Goal: Check status

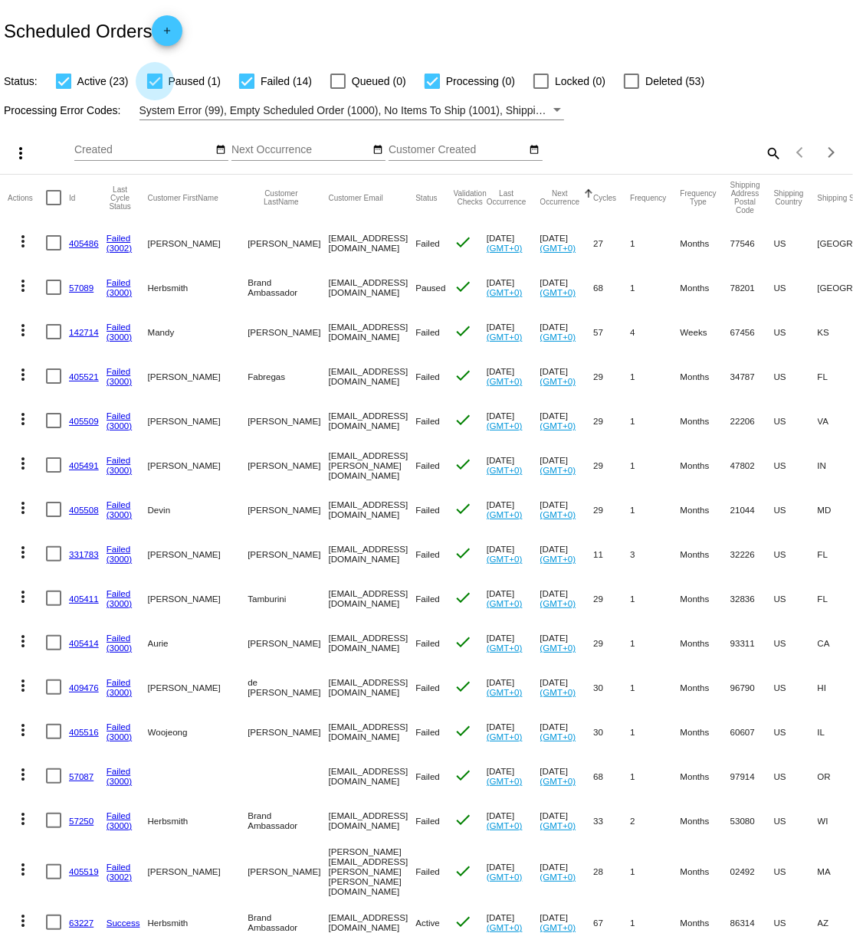
drag, startPoint x: 152, startPoint y: 80, endPoint x: 163, endPoint y: 80, distance: 11.5
click at [152, 81] on div at bounding box center [154, 81] width 15 height 15
click at [154, 89] on input "Paused (1)" at bounding box center [154, 89] width 1 height 1
checkbox input "false"
drag, startPoint x: 241, startPoint y: 81, endPoint x: 257, endPoint y: 82, distance: 15.3
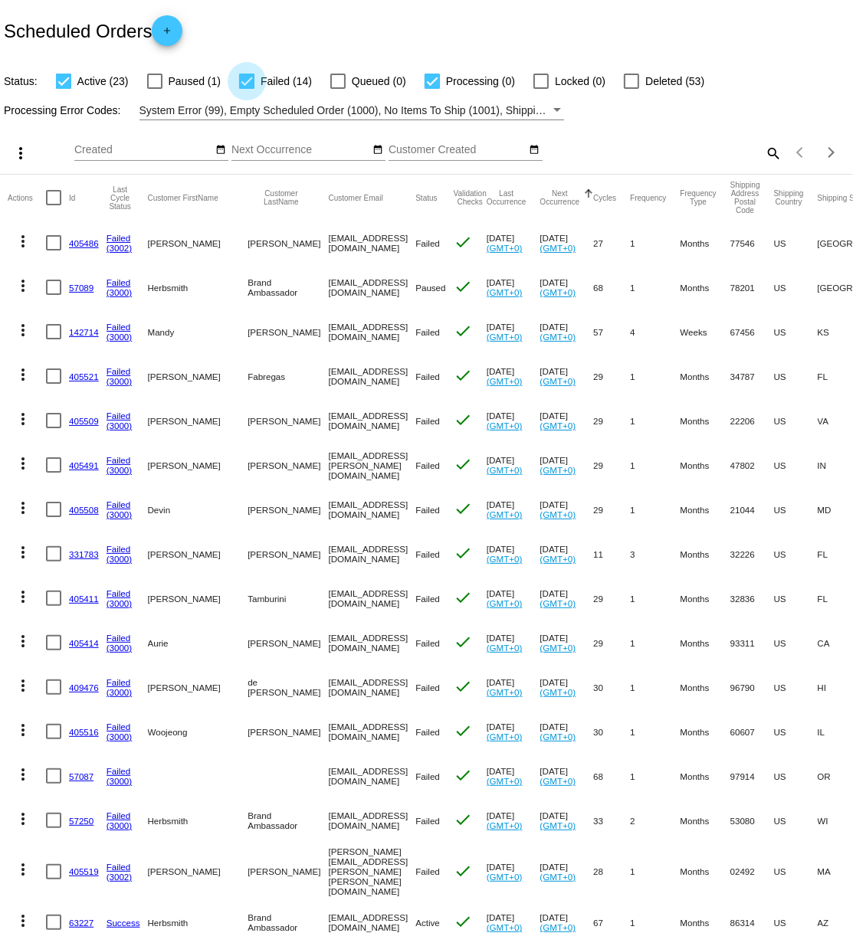
click at [241, 81] on div at bounding box center [246, 81] width 15 height 15
click at [246, 89] on input "Failed (14)" at bounding box center [246, 89] width 1 height 1
checkbox input "false"
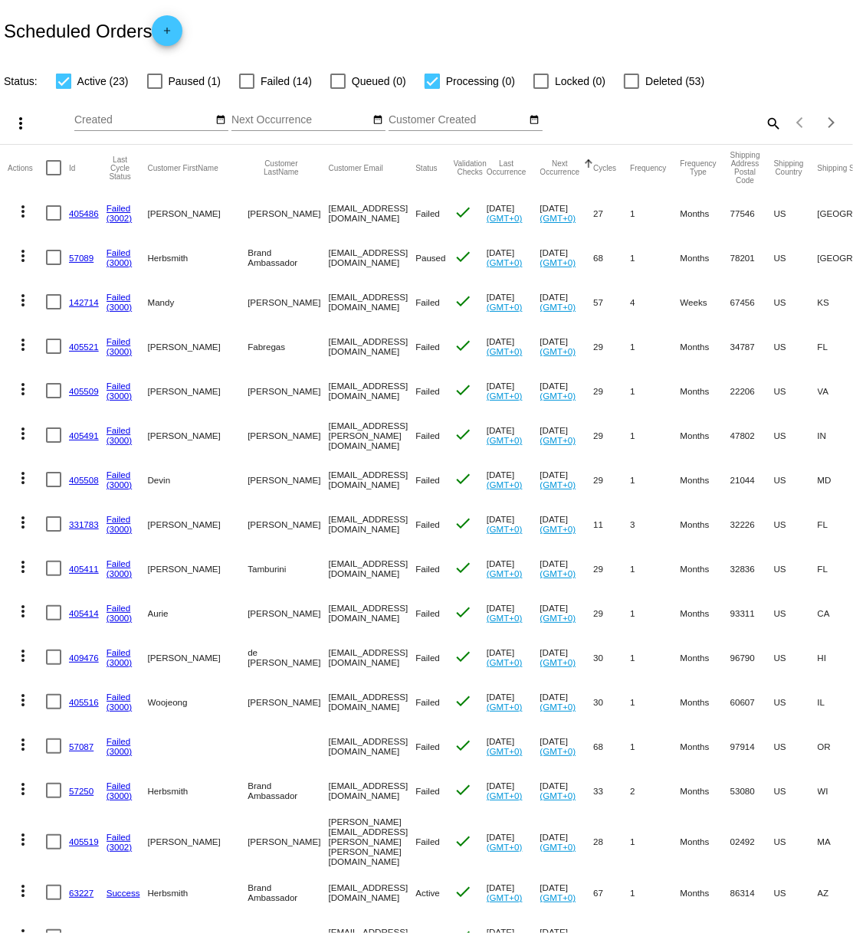
click at [425, 145] on mat-table "Actions Id Last Cycle Status Customer FirstName Customer LastName Customer Emai…" at bounding box center [426, 619] width 853 height 948
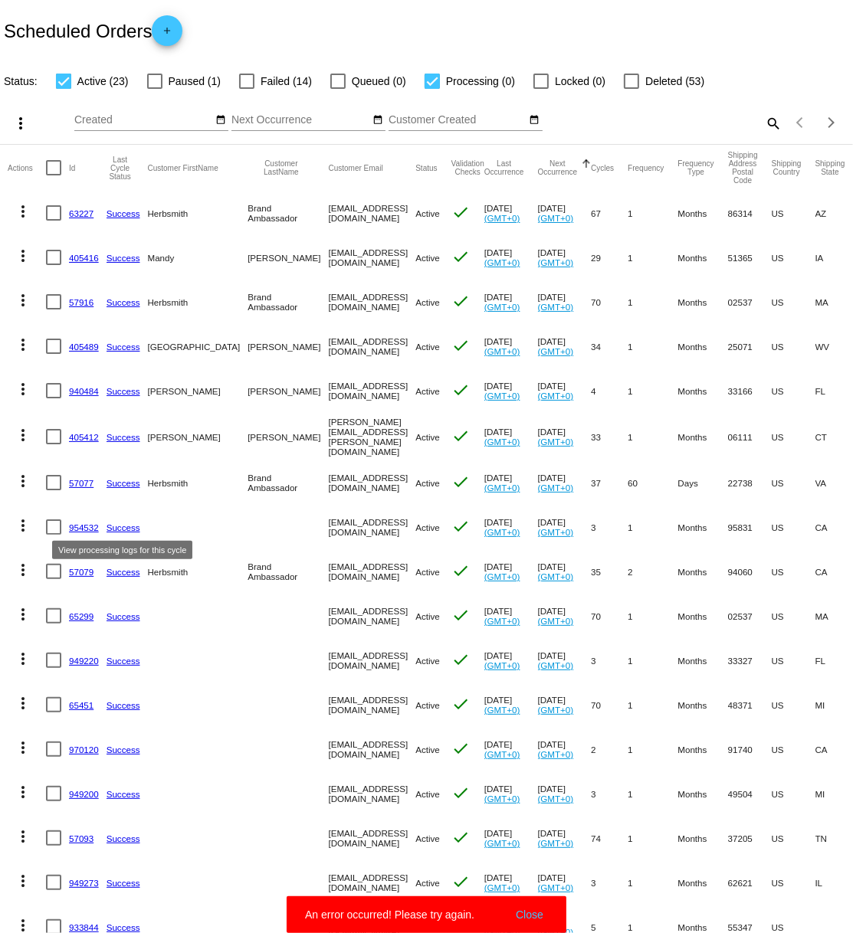
click at [124, 524] on link "Success" at bounding box center [124, 528] width 34 height 10
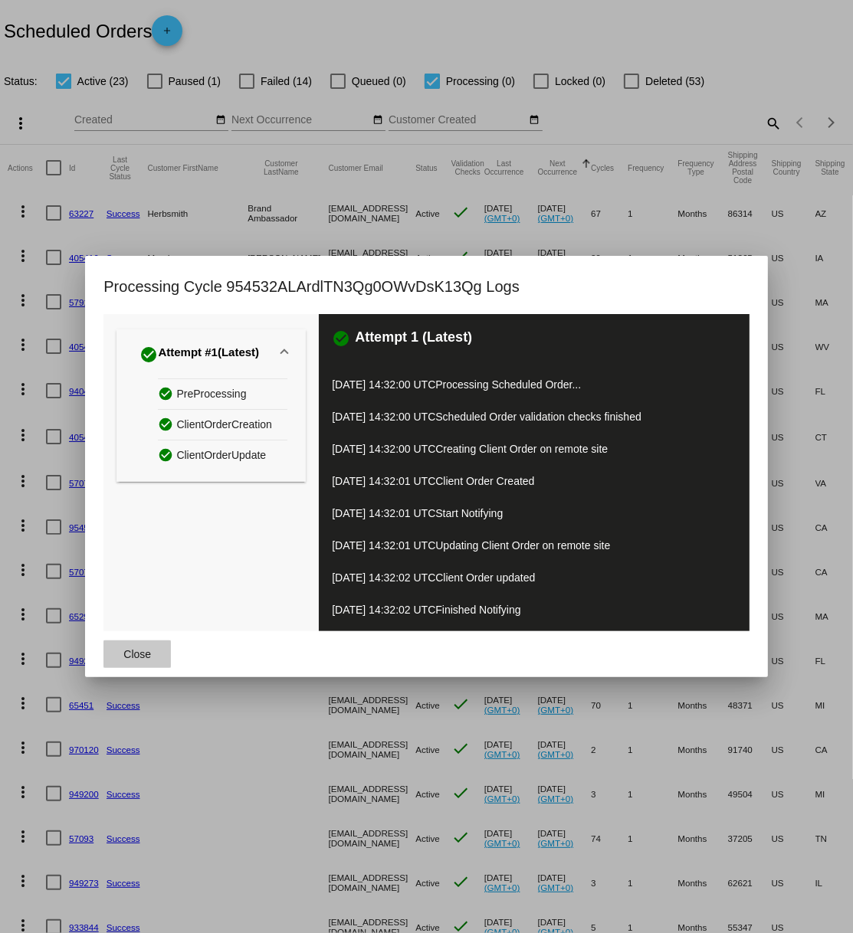
click at [148, 655] on span "Close" at bounding box center [137, 654] width 28 height 12
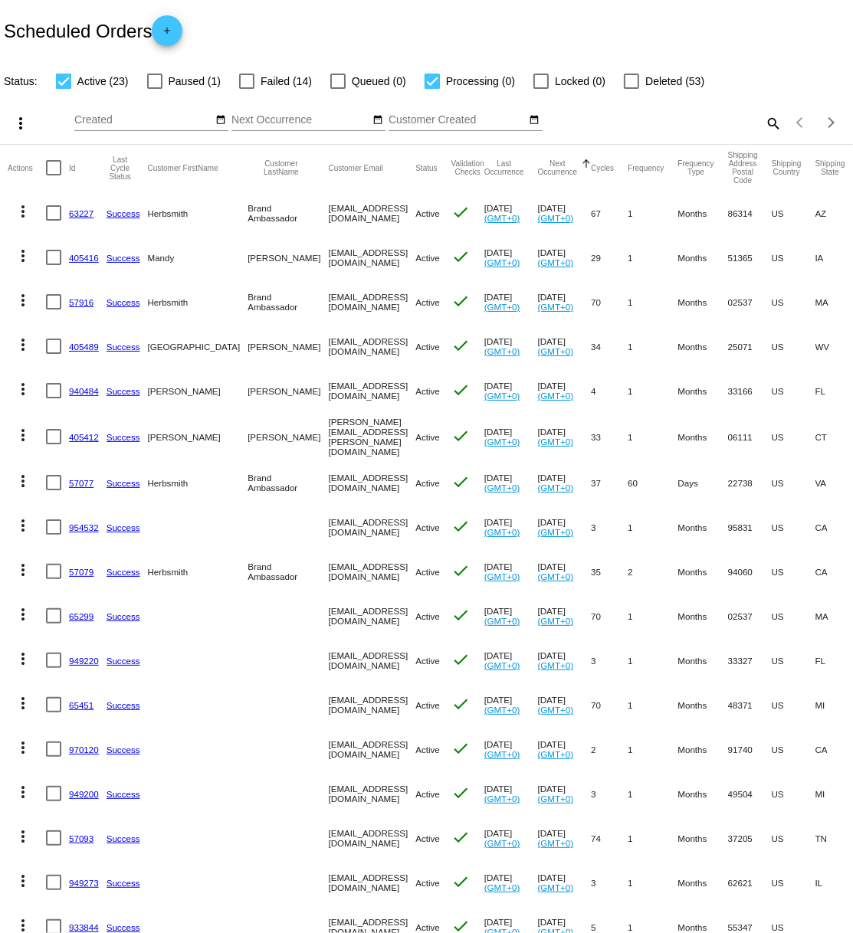
click at [86, 527] on link "954532" at bounding box center [84, 528] width 30 height 10
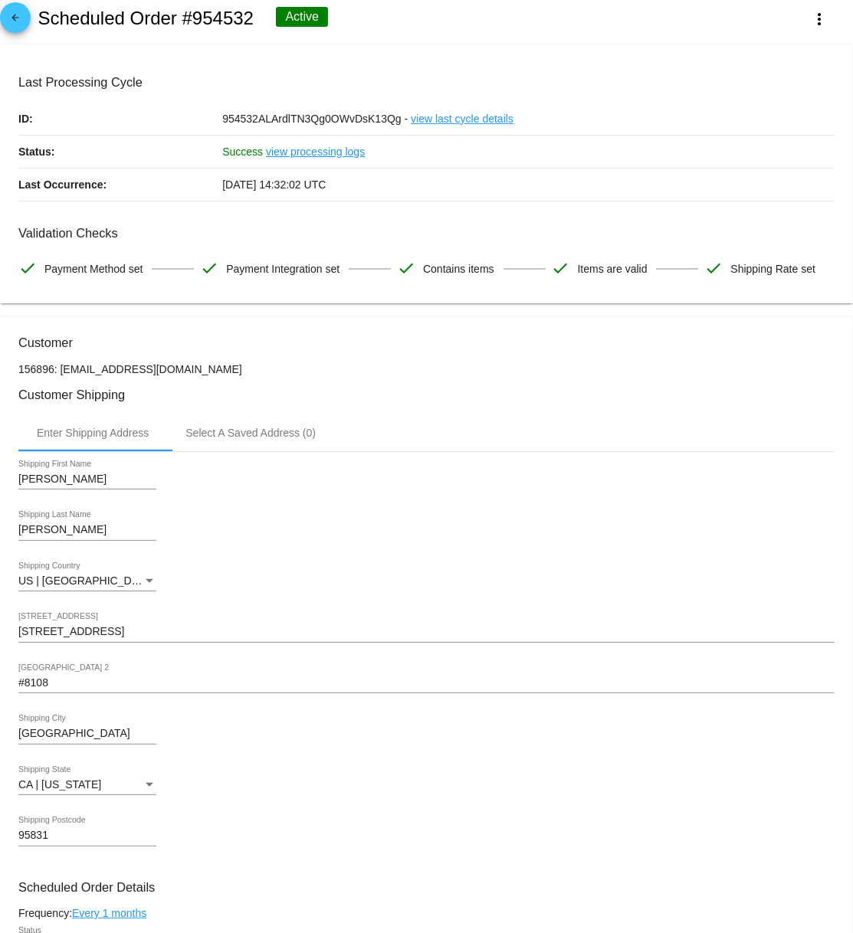
scroll to position [25, 0]
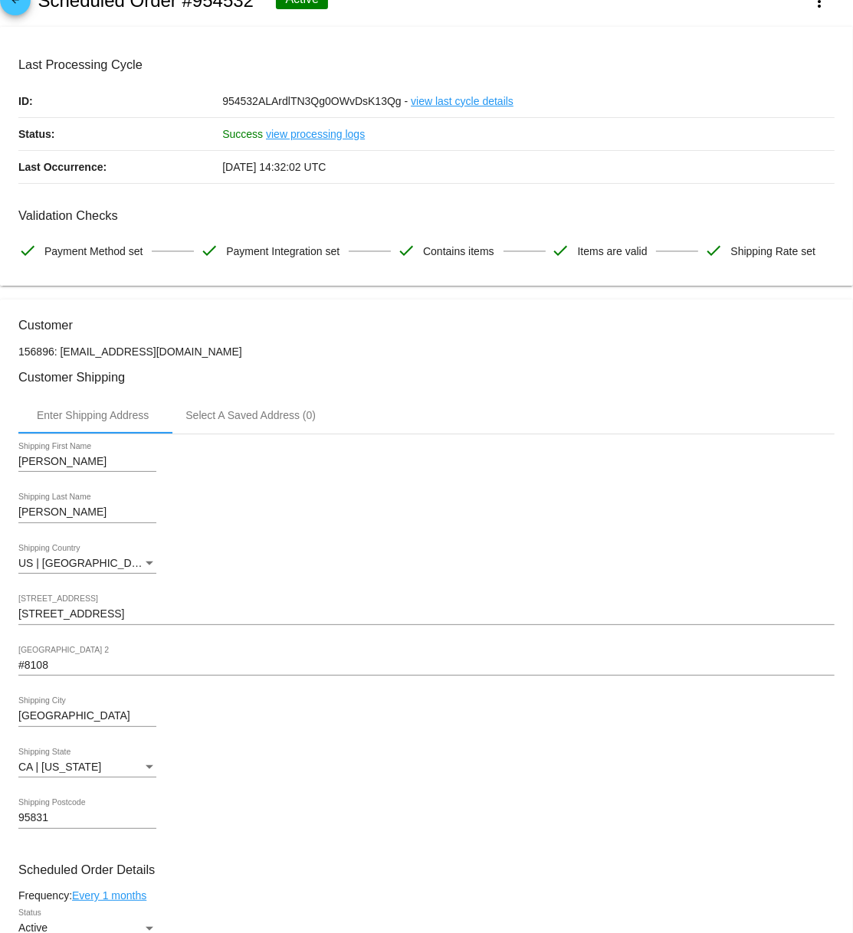
drag, startPoint x: 20, startPoint y: 356, endPoint x: 284, endPoint y: 363, distance: 263.7
click at [197, 353] on p "156896: [EMAIL_ADDRESS][DOMAIN_NAME]" at bounding box center [426, 352] width 816 height 12
copy p "156896: [EMAIL_ADDRESS][DOMAIN_NAME]"
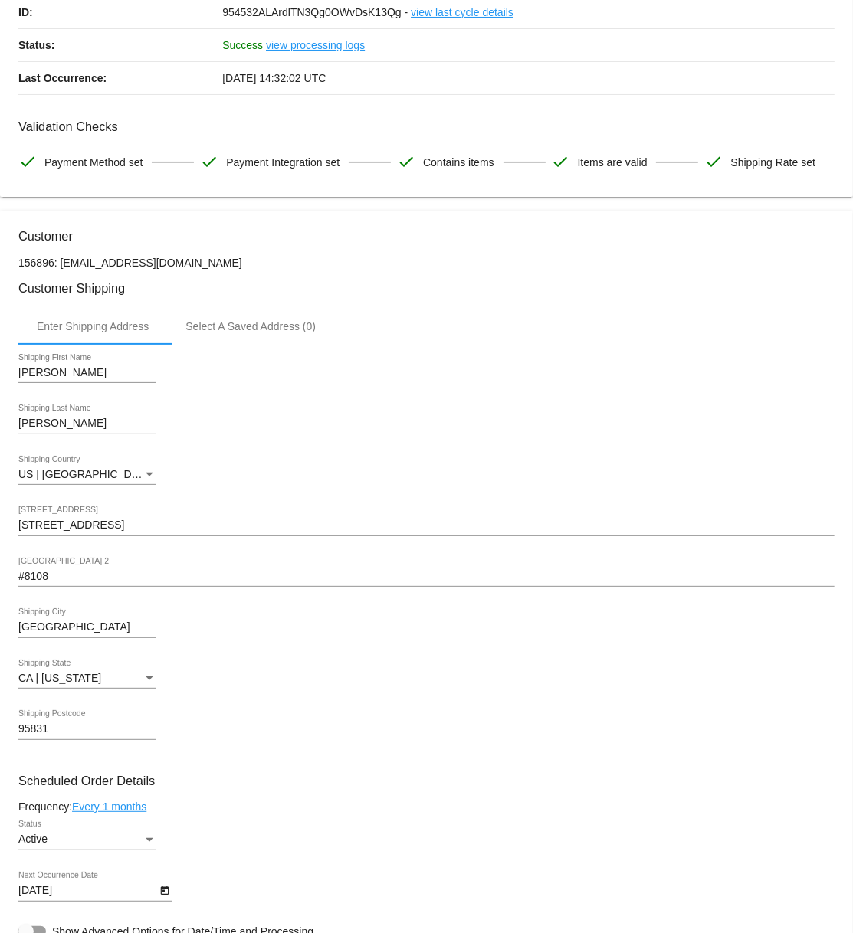
scroll to position [112, 0]
